Goal: Find specific page/section

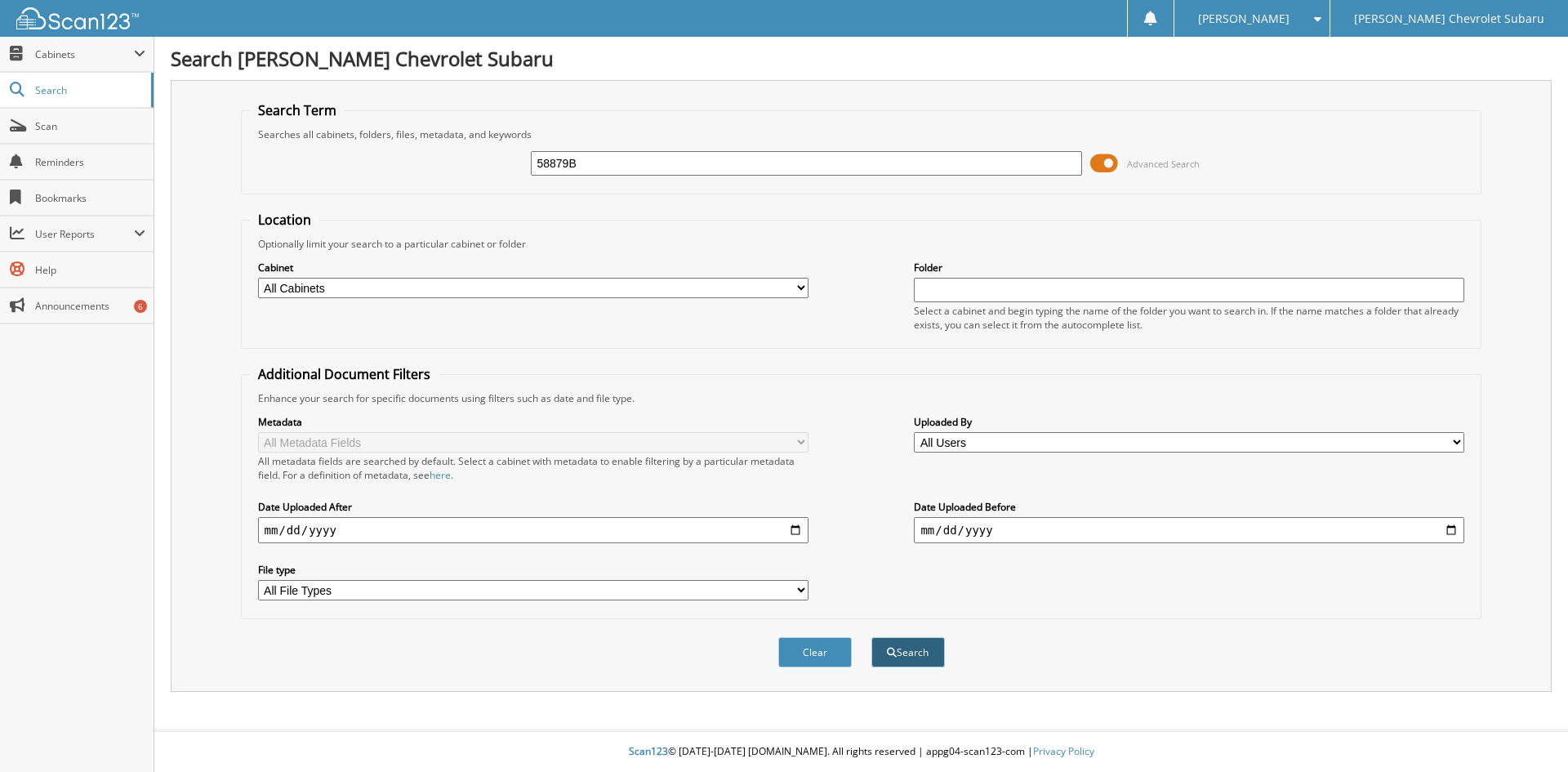
type input "58879B"
click at [929, 649] on button "Search" at bounding box center [908, 652] width 73 height 30
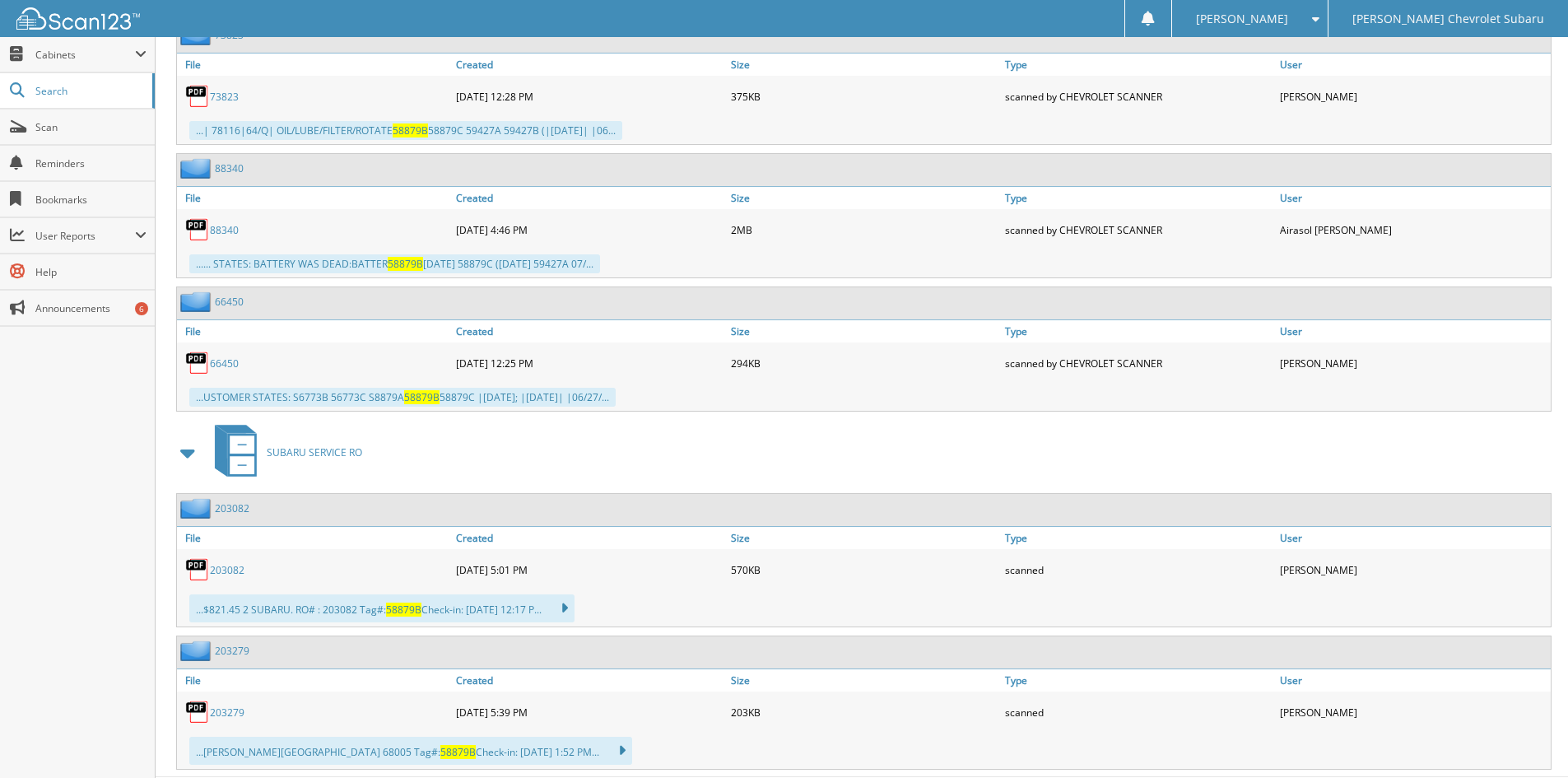
scroll to position [1810, 0]
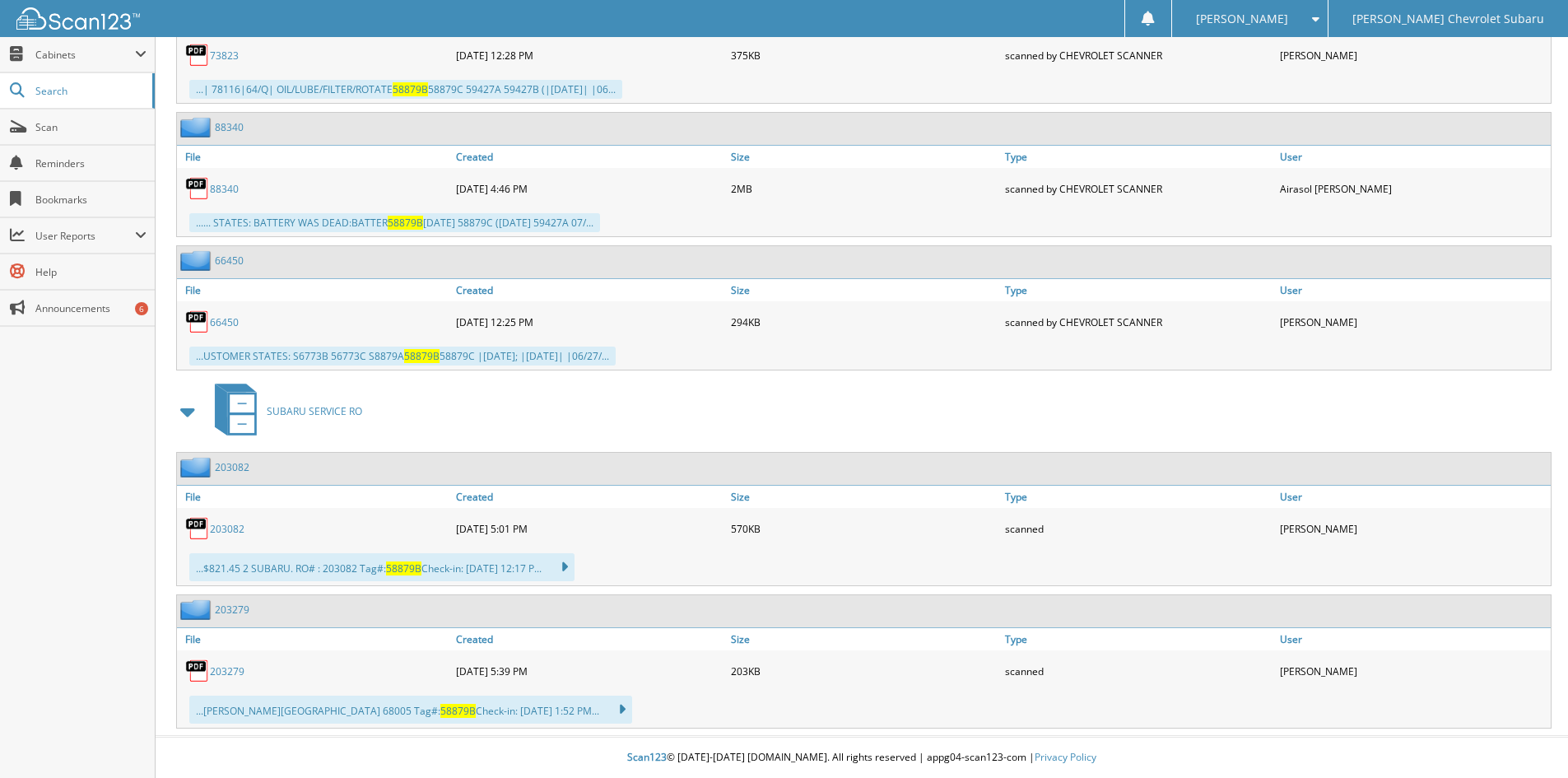
click at [218, 664] on link "203279" at bounding box center [227, 670] width 35 height 14
click at [228, 524] on link "203082" at bounding box center [227, 528] width 35 height 14
click at [224, 669] on link "203279" at bounding box center [227, 670] width 35 height 14
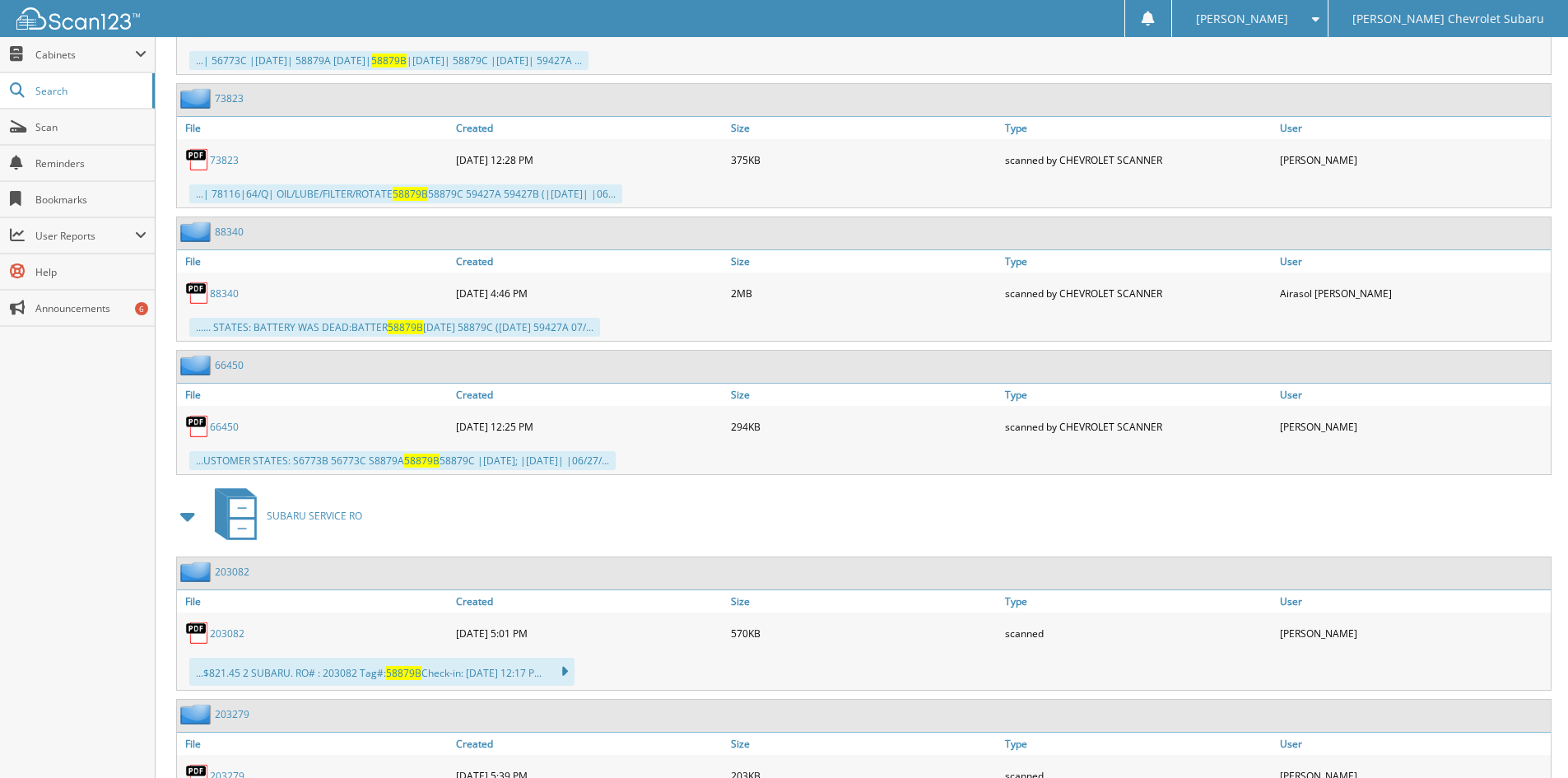
scroll to position [1399, 0]
